Goal: Task Accomplishment & Management: Manage account settings

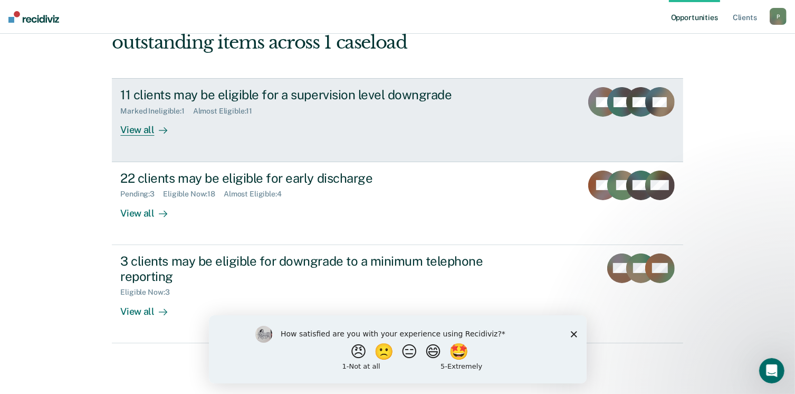
scroll to position [143, 0]
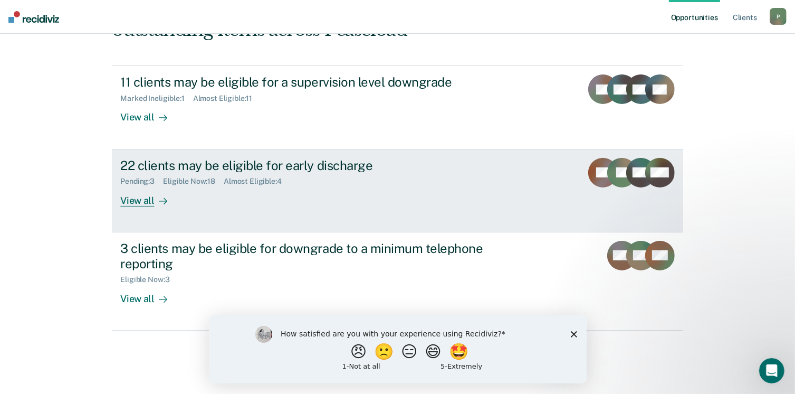
click at [479, 180] on div "Pending : 3 Eligible Now : 18 Almost Eligible : 4" at bounding box center [305, 178] width 370 height 13
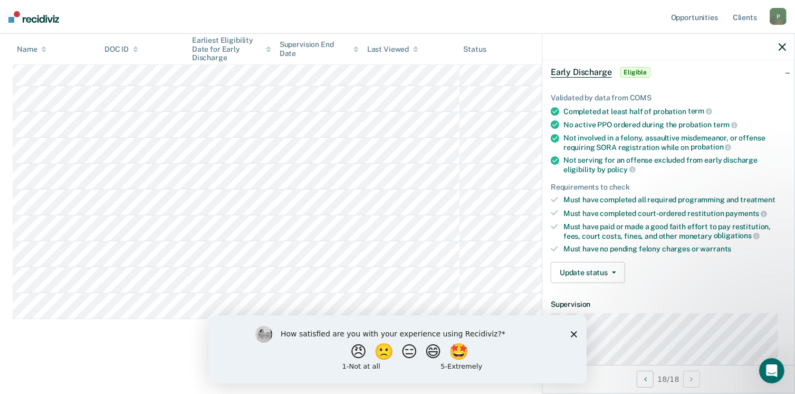
scroll to position [105, 0]
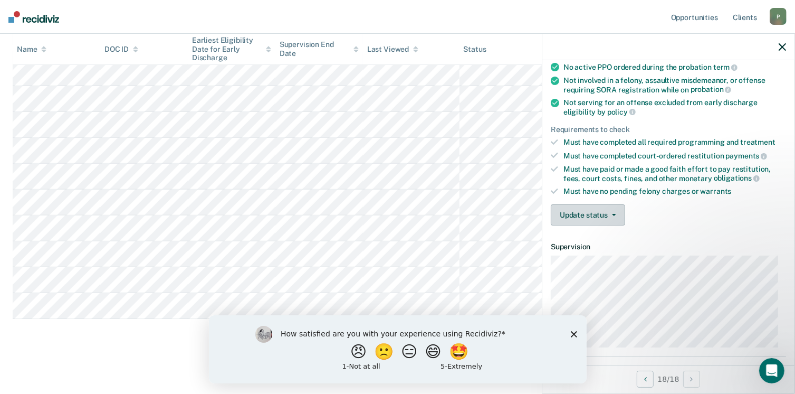
click at [610, 207] on button "Update status" at bounding box center [588, 214] width 74 height 21
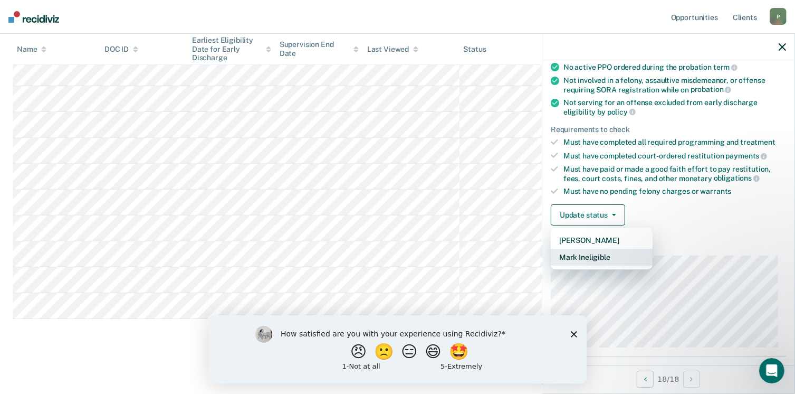
click at [593, 260] on button "Mark Ineligible" at bounding box center [602, 256] width 102 height 17
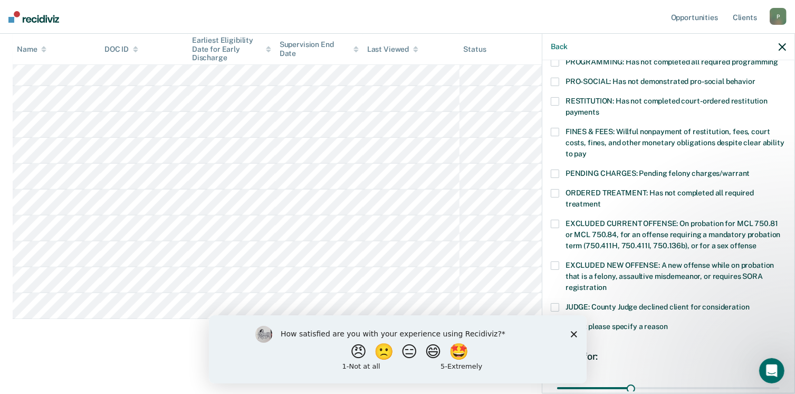
scroll to position [264, 0]
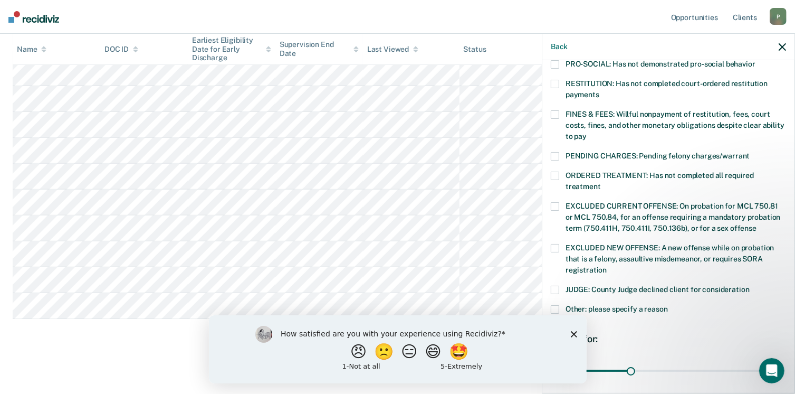
click at [558, 244] on span at bounding box center [555, 248] width 8 height 8
click at [607, 266] on input "EXCLUDED NEW OFFENSE: A new offense while on probation that is a felony, assaul…" at bounding box center [607, 266] width 0 height 0
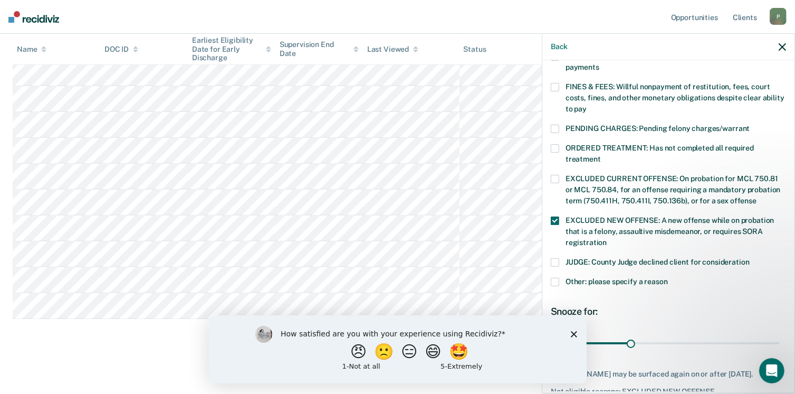
scroll to position [332, 0]
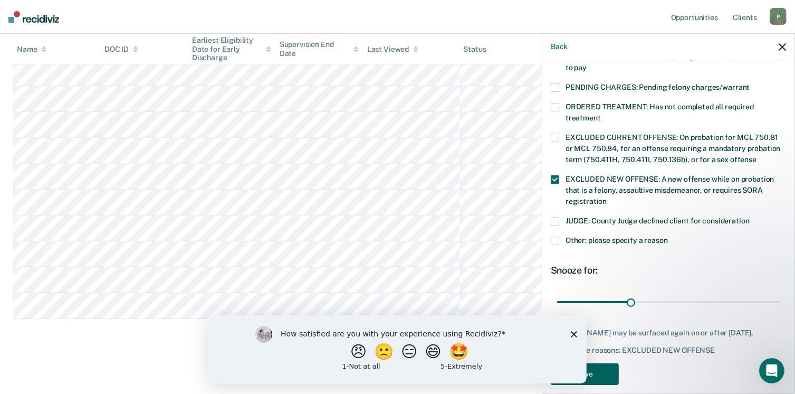
click at [606, 363] on button "Save" at bounding box center [585, 374] width 68 height 22
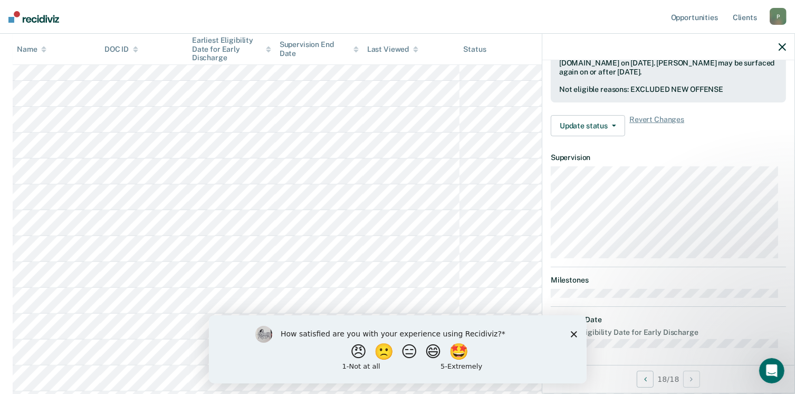
scroll to position [330, 0]
